Goal: Information Seeking & Learning: Learn about a topic

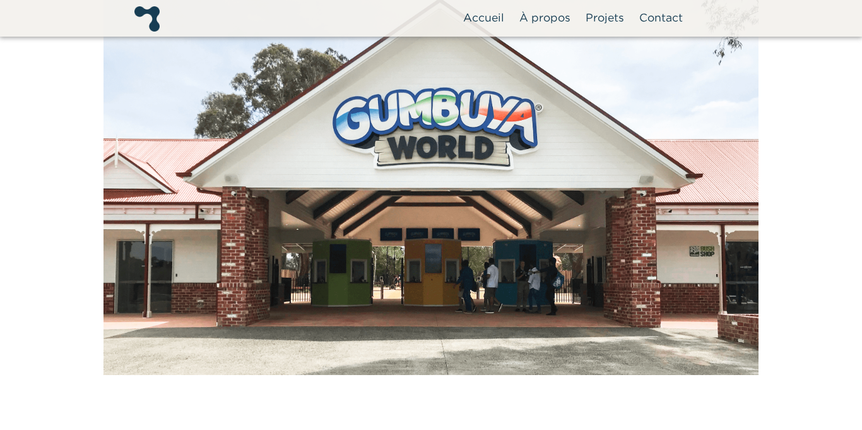
scroll to position [1240, 0]
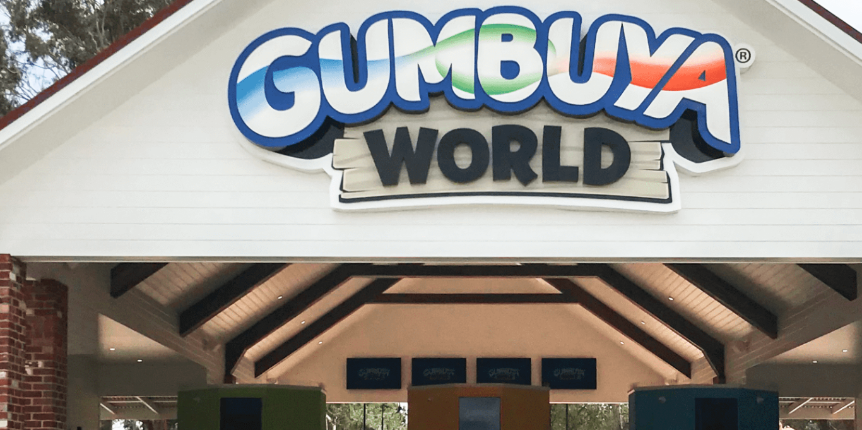
click at [473, 158] on img at bounding box center [431, 180] width 655 height 400
click at [462, 169] on img at bounding box center [431, 180] width 655 height 400
click at [460, 167] on img at bounding box center [431, 180] width 655 height 400
click at [459, 168] on img at bounding box center [431, 180] width 655 height 400
click at [374, 205] on img at bounding box center [431, 180] width 655 height 400
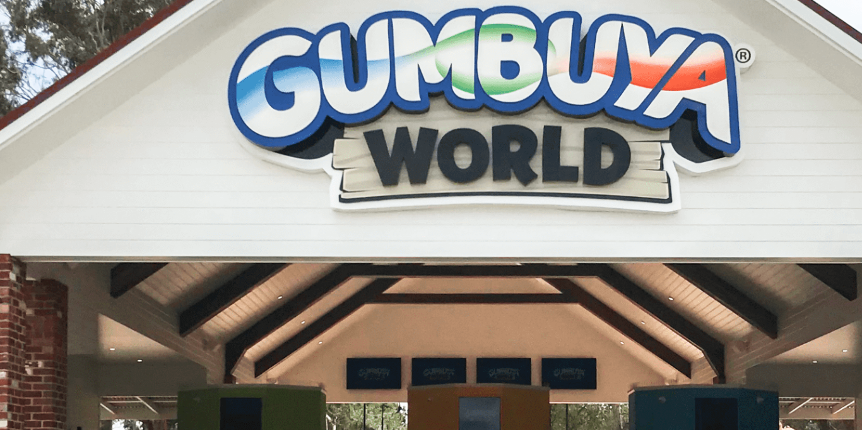
click at [571, 109] on img at bounding box center [431, 180] width 655 height 400
click at [389, 185] on img at bounding box center [431, 180] width 655 height 400
click at [343, 186] on img at bounding box center [431, 180] width 655 height 400
click at [275, 245] on img at bounding box center [431, 180] width 655 height 400
click at [276, 246] on img at bounding box center [431, 180] width 655 height 400
